Goal: Task Accomplishment & Management: Use online tool/utility

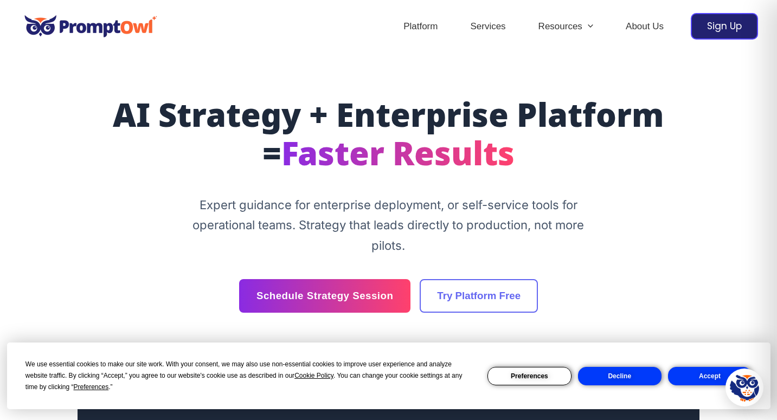
click at [484, 315] on section "AI Strategy + Enterprise Platform = Faster Results Expert guidance for enterpri…" at bounding box center [387, 206] width 621 height 306
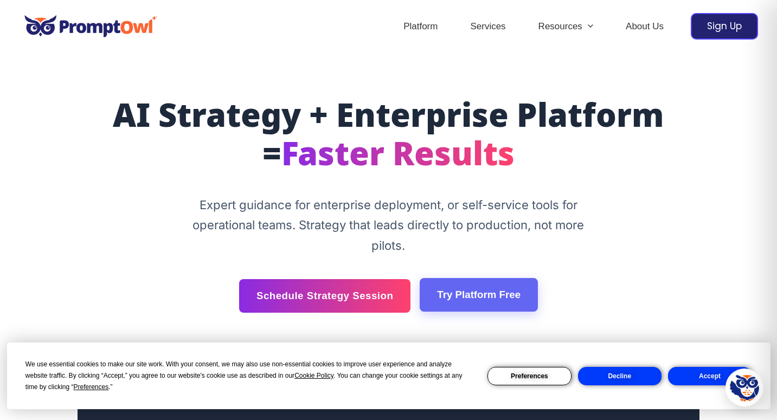
click at [486, 298] on link "Try Platform Free" at bounding box center [478, 295] width 118 height 34
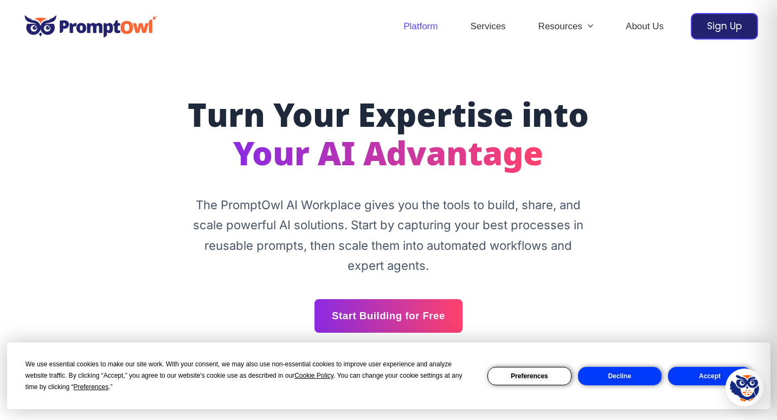
click at [693, 378] on button "Accept" at bounding box center [709, 376] width 83 height 18
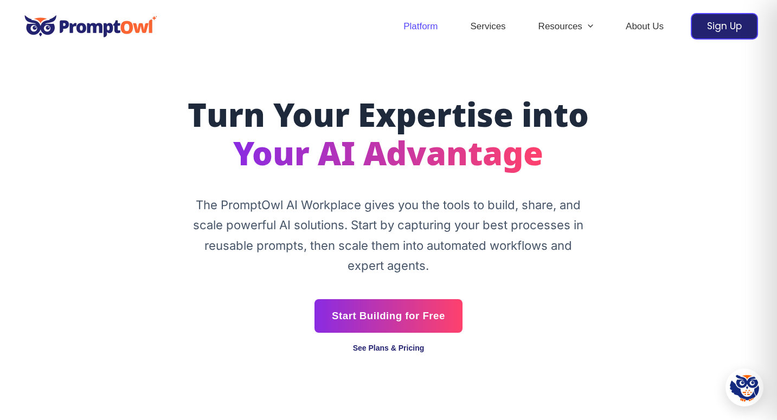
click at [403, 344] on link "See Plans & Pricing" at bounding box center [389, 348] width 72 height 9
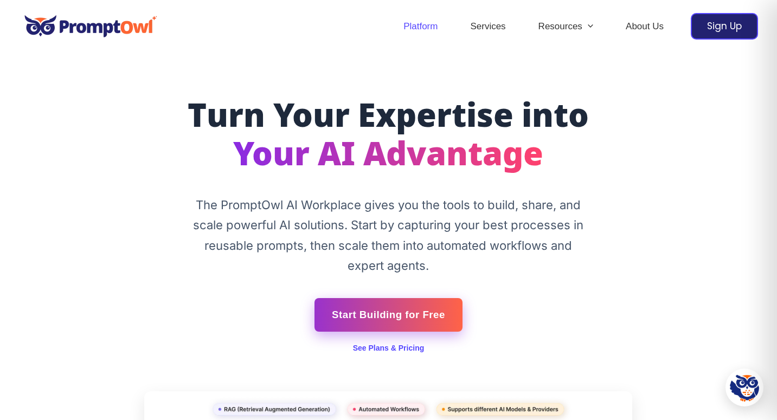
click at [364, 322] on link "Start Building for Free" at bounding box center [388, 315] width 148 height 34
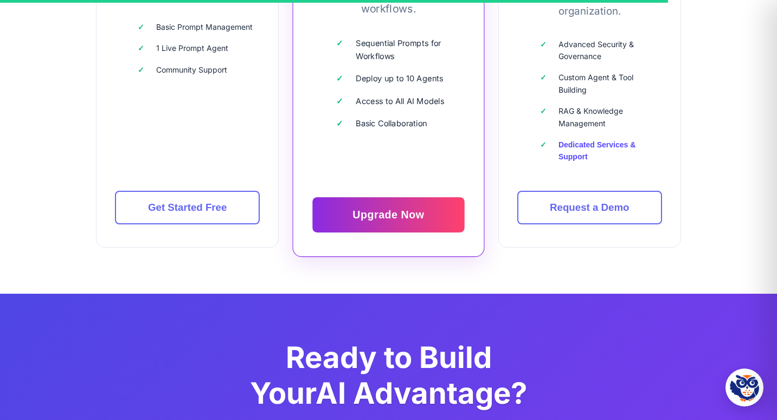
scroll to position [3316, 0]
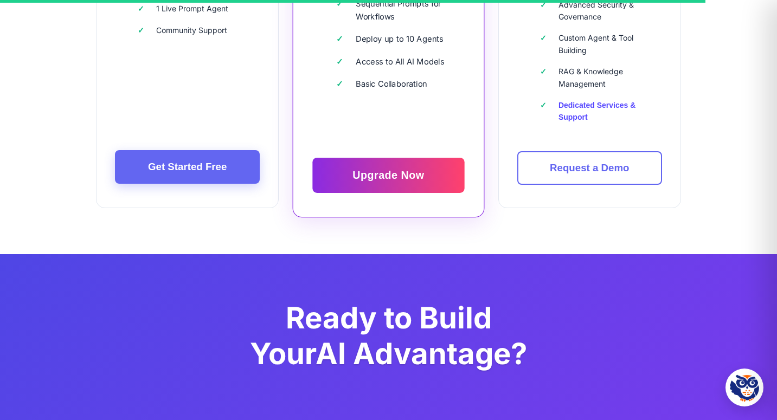
click at [224, 170] on link "Get Started Free" at bounding box center [187, 167] width 145 height 34
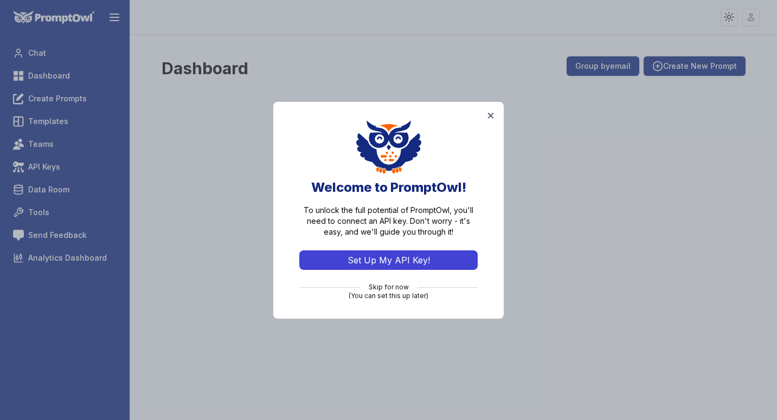
click at [410, 258] on button "Set Up My API Key!" at bounding box center [388, 260] width 178 height 20
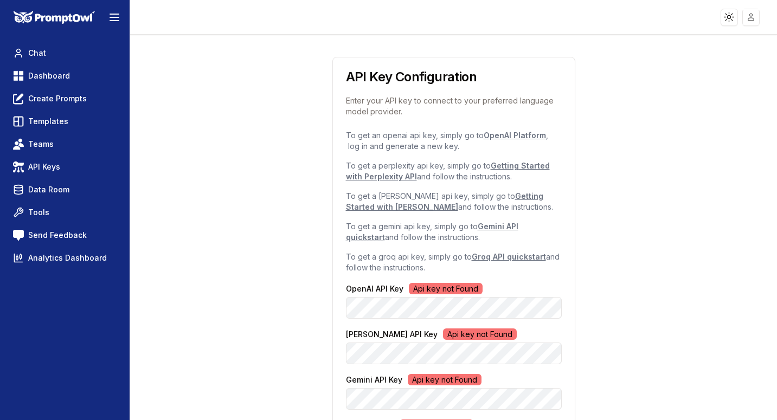
scroll to position [135, 0]
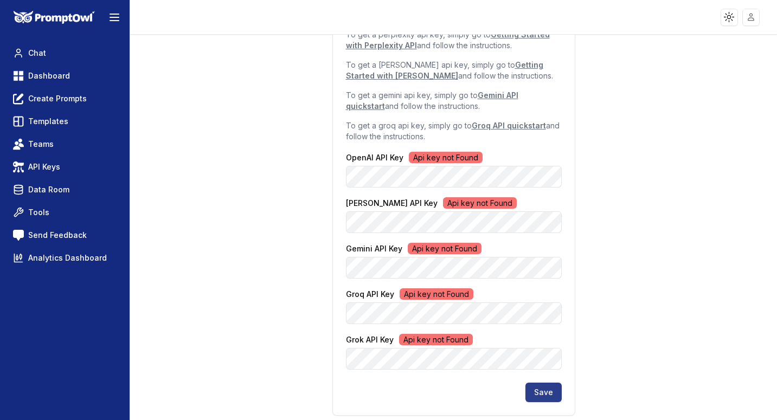
click at [544, 398] on button "Save" at bounding box center [543, 393] width 36 height 20
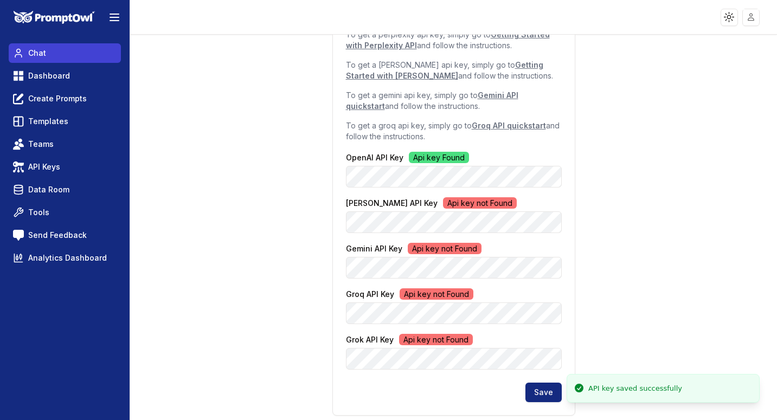
click at [61, 55] on link "Chat" at bounding box center [65, 53] width 112 height 20
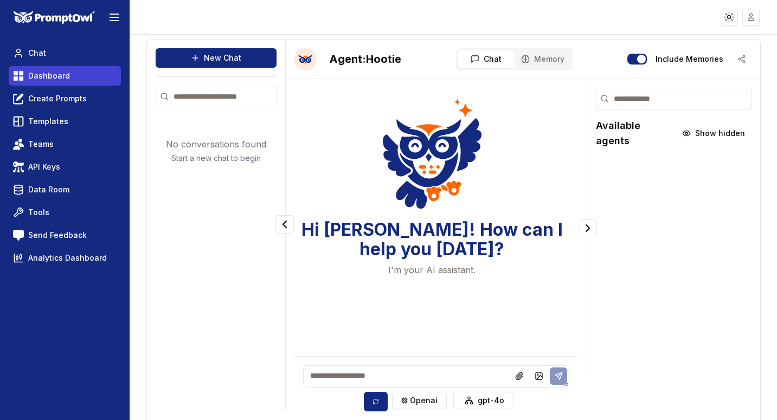
click at [63, 77] on span "Dashboard" at bounding box center [49, 75] width 42 height 11
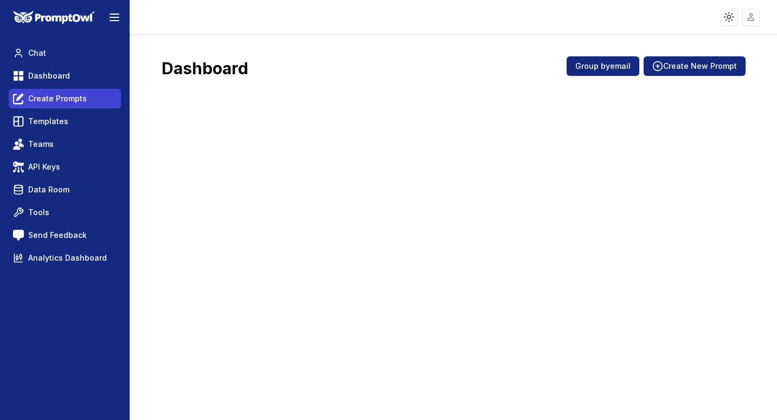
click at [66, 100] on span "Create Prompts" at bounding box center [57, 98] width 59 height 11
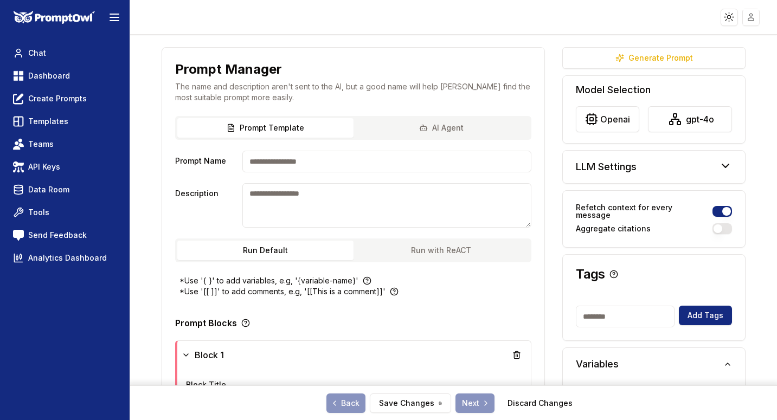
scroll to position [43, 0]
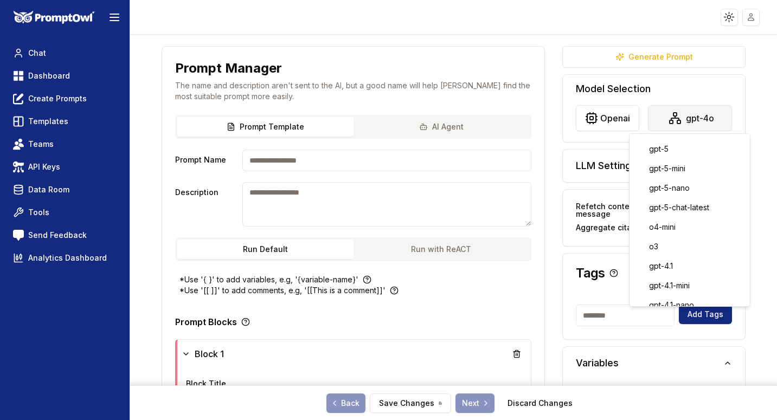
click at [701, 122] on html "**********" at bounding box center [388, 210] width 777 height 420
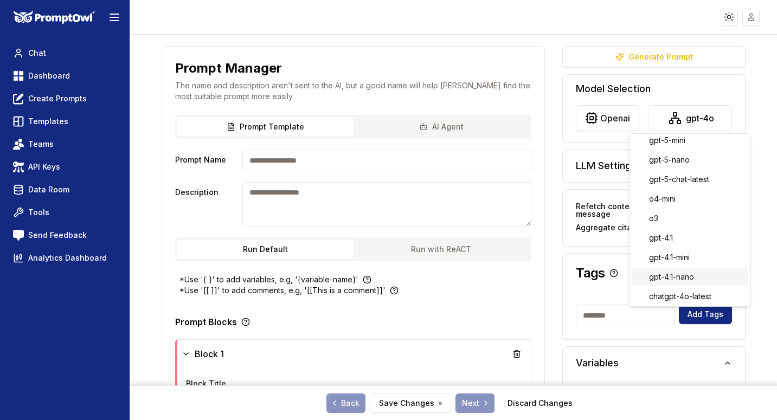
click at [680, 279] on div "gpt-4.1-nano" at bounding box center [689, 276] width 116 height 17
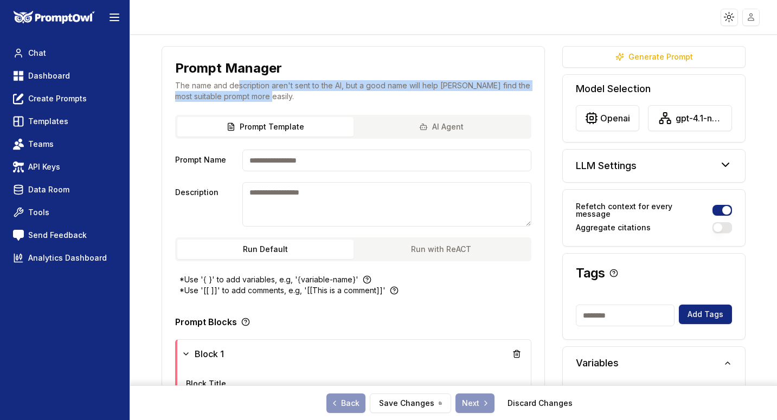
drag, startPoint x: 236, startPoint y: 86, endPoint x: 268, endPoint y: 94, distance: 32.3
click at [267, 94] on p "The name and description aren't sent to the AI, but a good name will help Hooti…" at bounding box center [353, 91] width 356 height 22
click at [268, 94] on p "The name and description aren't sent to the AI, but a good name will help Hooti…" at bounding box center [353, 91] width 356 height 22
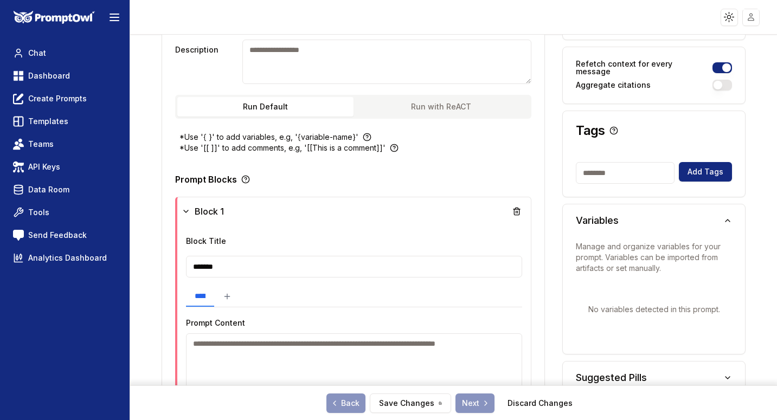
scroll to position [174, 0]
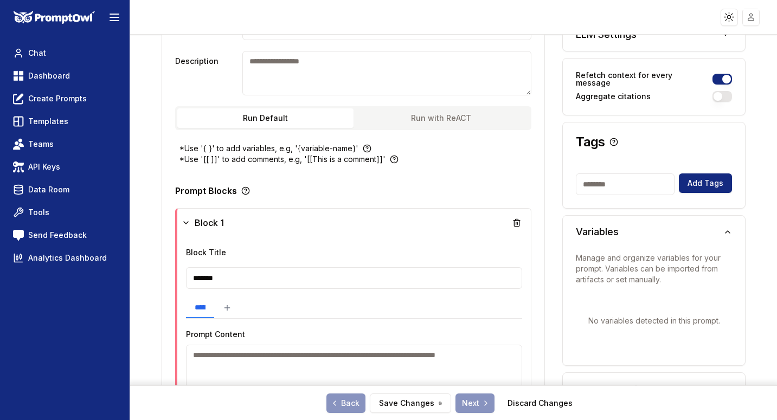
click at [292, 152] on p "*Use '{ }' to add variables, e.g, '{variable-name}'" at bounding box center [268, 148] width 179 height 11
click at [69, 103] on span "Create Prompts" at bounding box center [57, 98] width 59 height 11
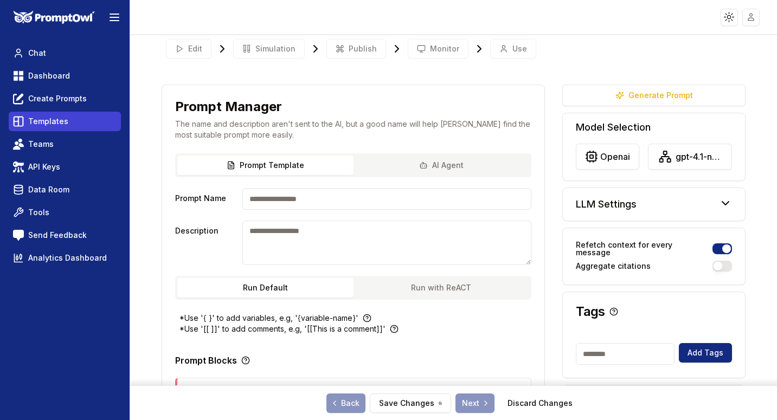
click at [63, 124] on span "Templates" at bounding box center [48, 121] width 40 height 11
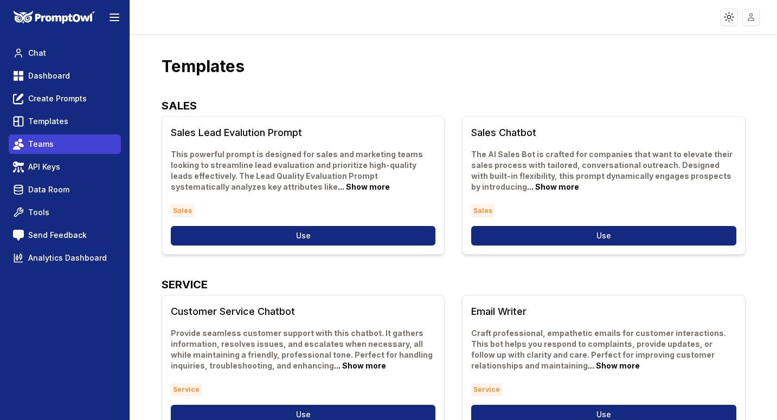
click at [57, 143] on link "Teams" at bounding box center [65, 144] width 112 height 20
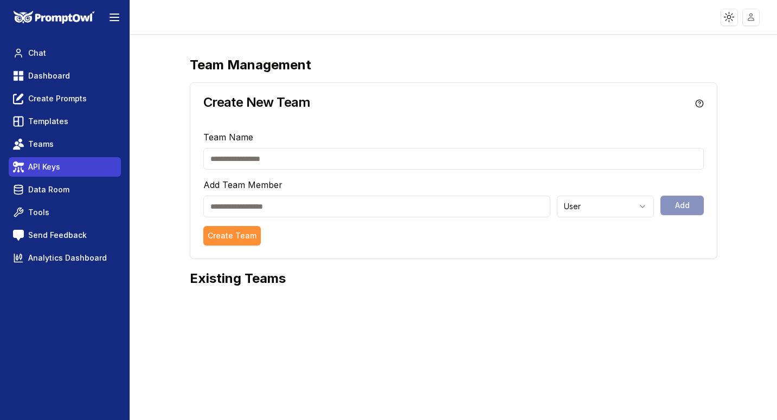
click at [56, 159] on link "API Keys" at bounding box center [65, 167] width 112 height 20
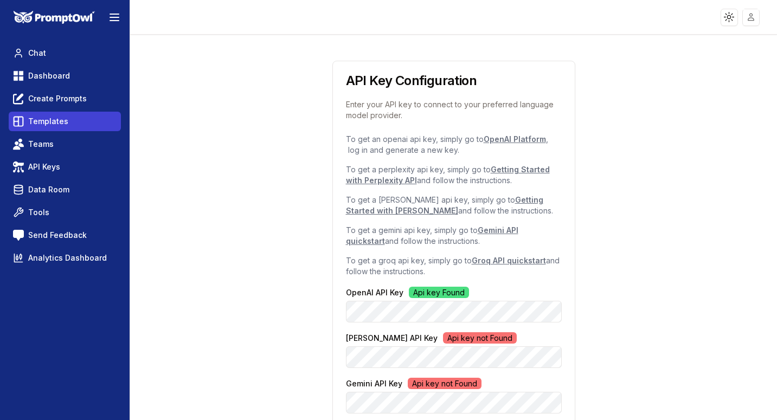
click at [72, 124] on link "Templates" at bounding box center [65, 122] width 112 height 20
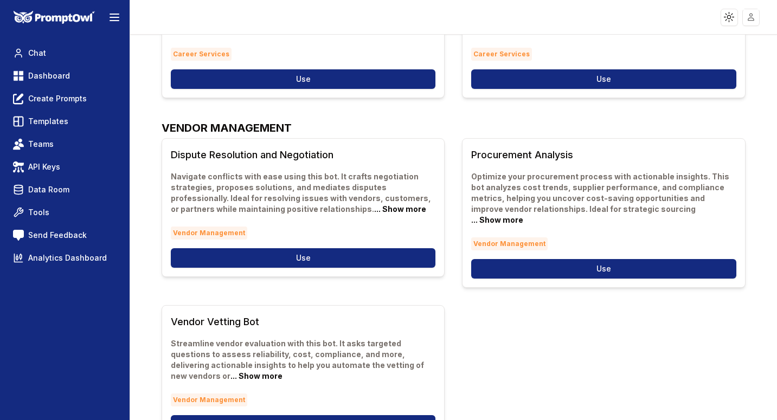
scroll to position [652, 0]
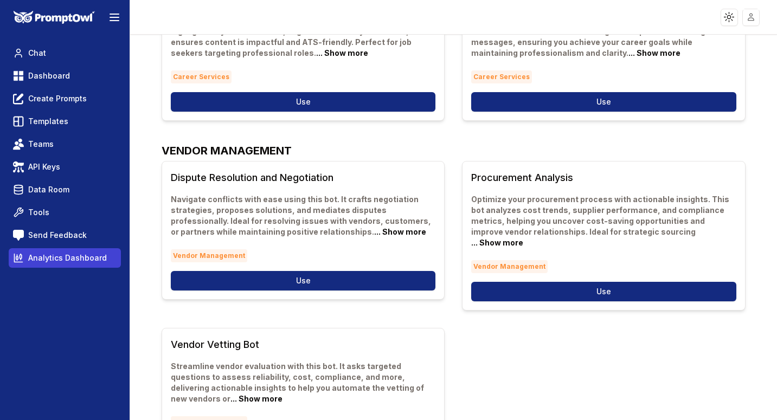
click at [98, 260] on span "Analytics Dashboard" at bounding box center [67, 258] width 79 height 11
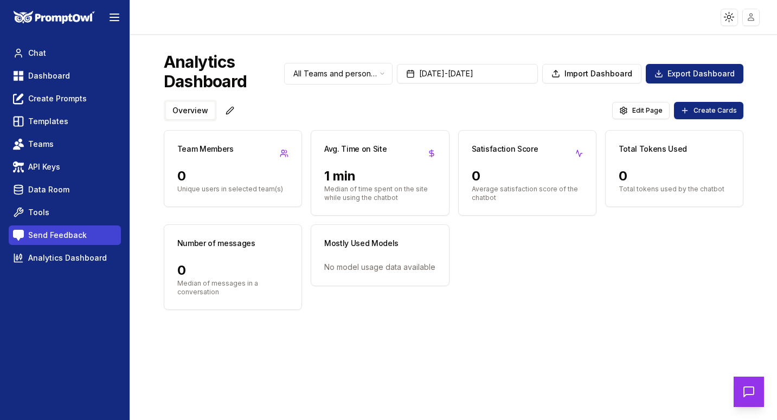
click at [64, 237] on span "Send Feedback" at bounding box center [57, 235] width 59 height 11
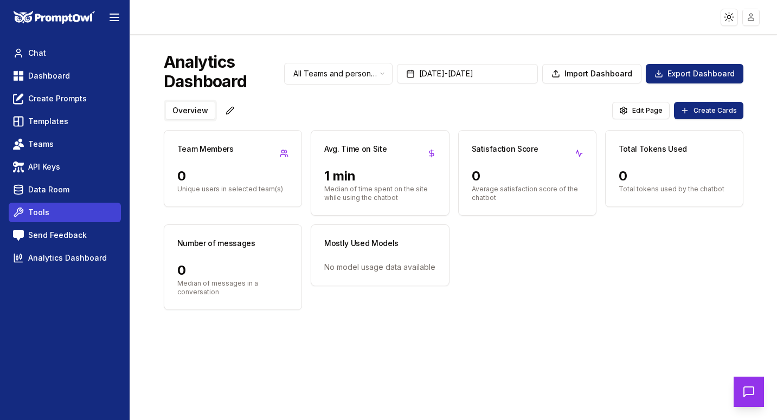
click at [67, 216] on link "Tools" at bounding box center [65, 213] width 112 height 20
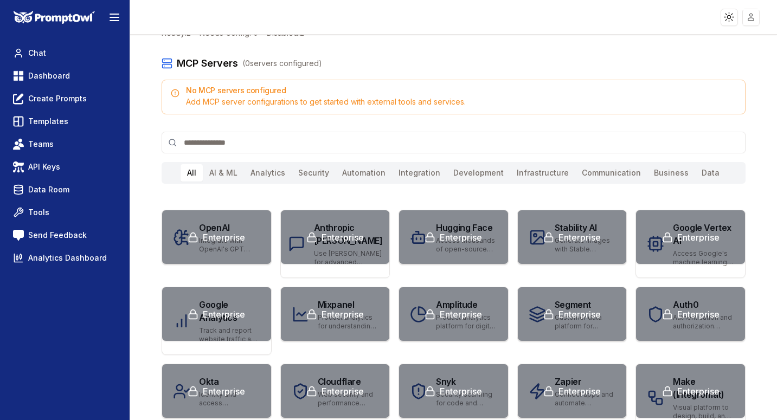
scroll to position [122, 0]
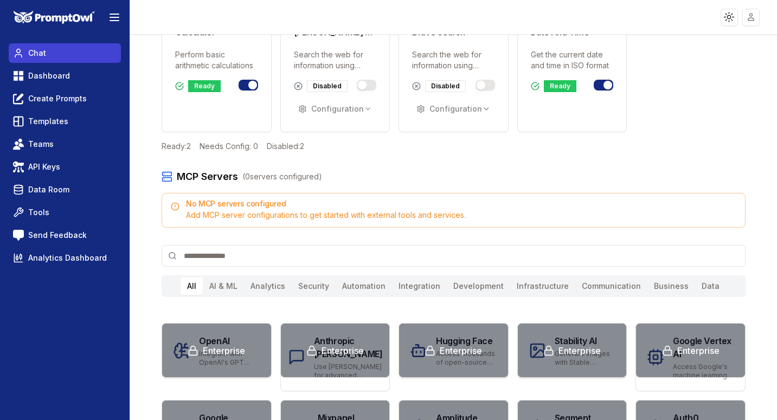
click at [46, 61] on link "Chat" at bounding box center [65, 53] width 112 height 20
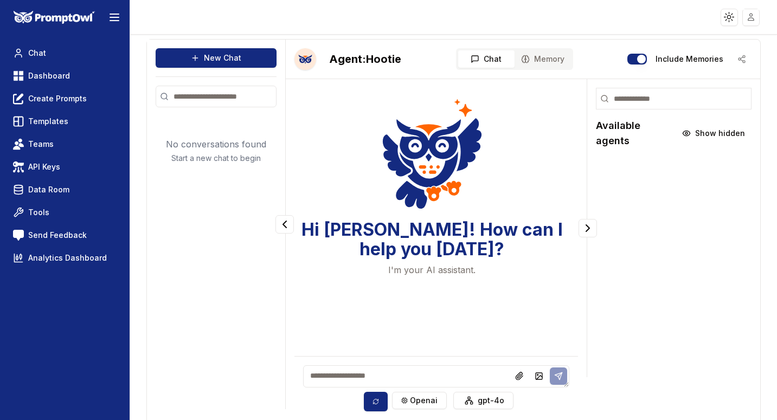
scroll to position [3, 0]
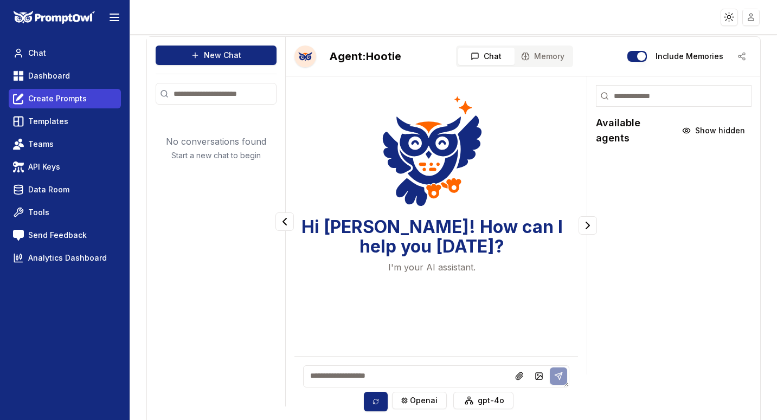
click at [59, 102] on span "Create Prompts" at bounding box center [57, 98] width 59 height 11
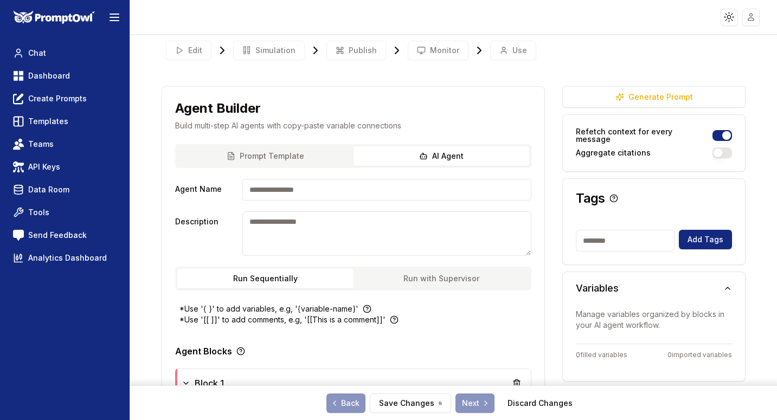
click at [417, 168] on div "Prompt Template AI Agent Agent Name Description Run Sequentially Run with Super…" at bounding box center [353, 223] width 382 height 159
click at [318, 195] on input "Agent Name" at bounding box center [386, 190] width 289 height 22
type input "**********"
click at [324, 229] on textarea "Description" at bounding box center [386, 233] width 289 height 44
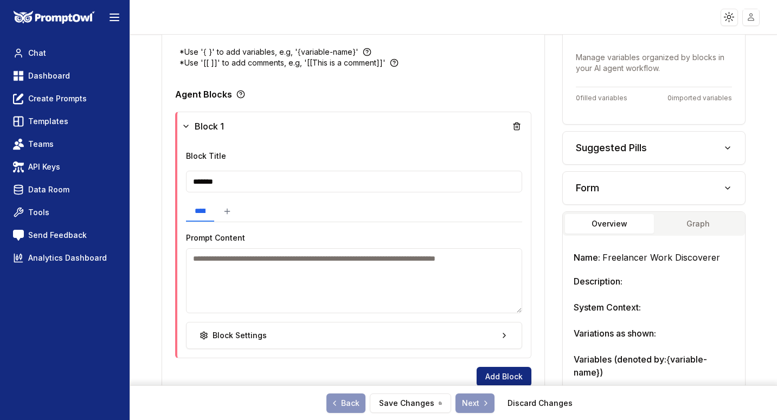
scroll to position [225, 0]
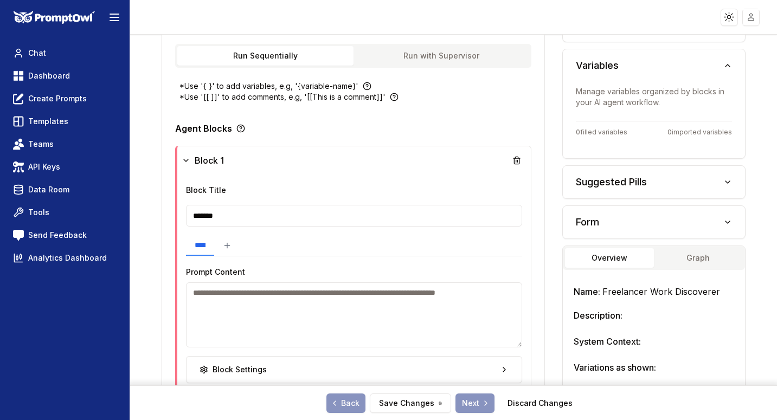
click at [624, 171] on button "Suggested Pills" at bounding box center [654, 182] width 182 height 33
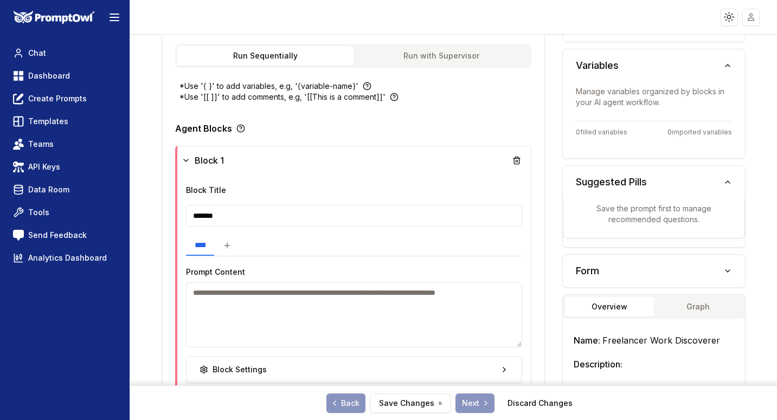
click at [602, 263] on button "Form" at bounding box center [654, 271] width 182 height 33
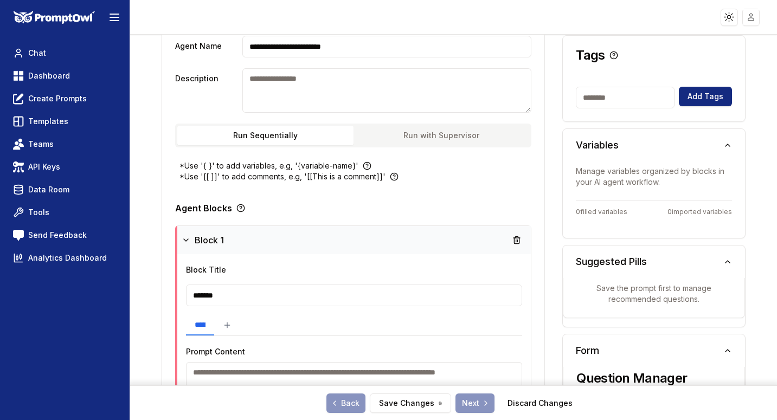
scroll to position [0, 0]
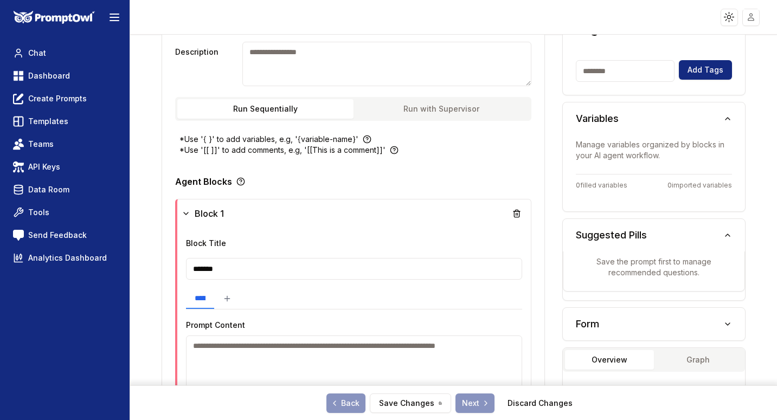
scroll to position [166, 0]
